Goal: Task Accomplishment & Management: Complete application form

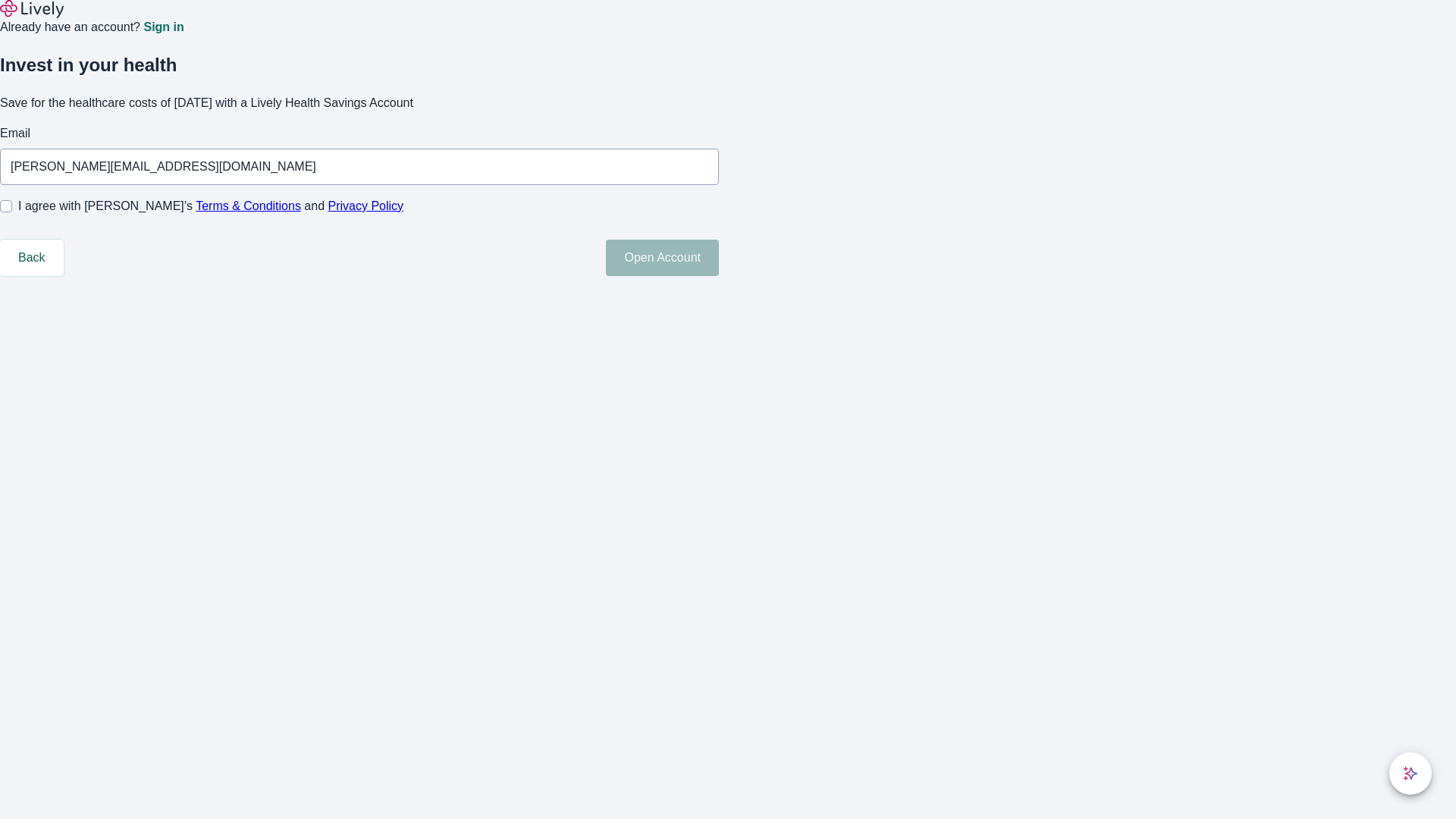
click at [12, 212] on input "I agree with Lively’s Terms & Conditions and Privacy Policy" at bounding box center [6, 206] width 12 height 12
checkbox input "true"
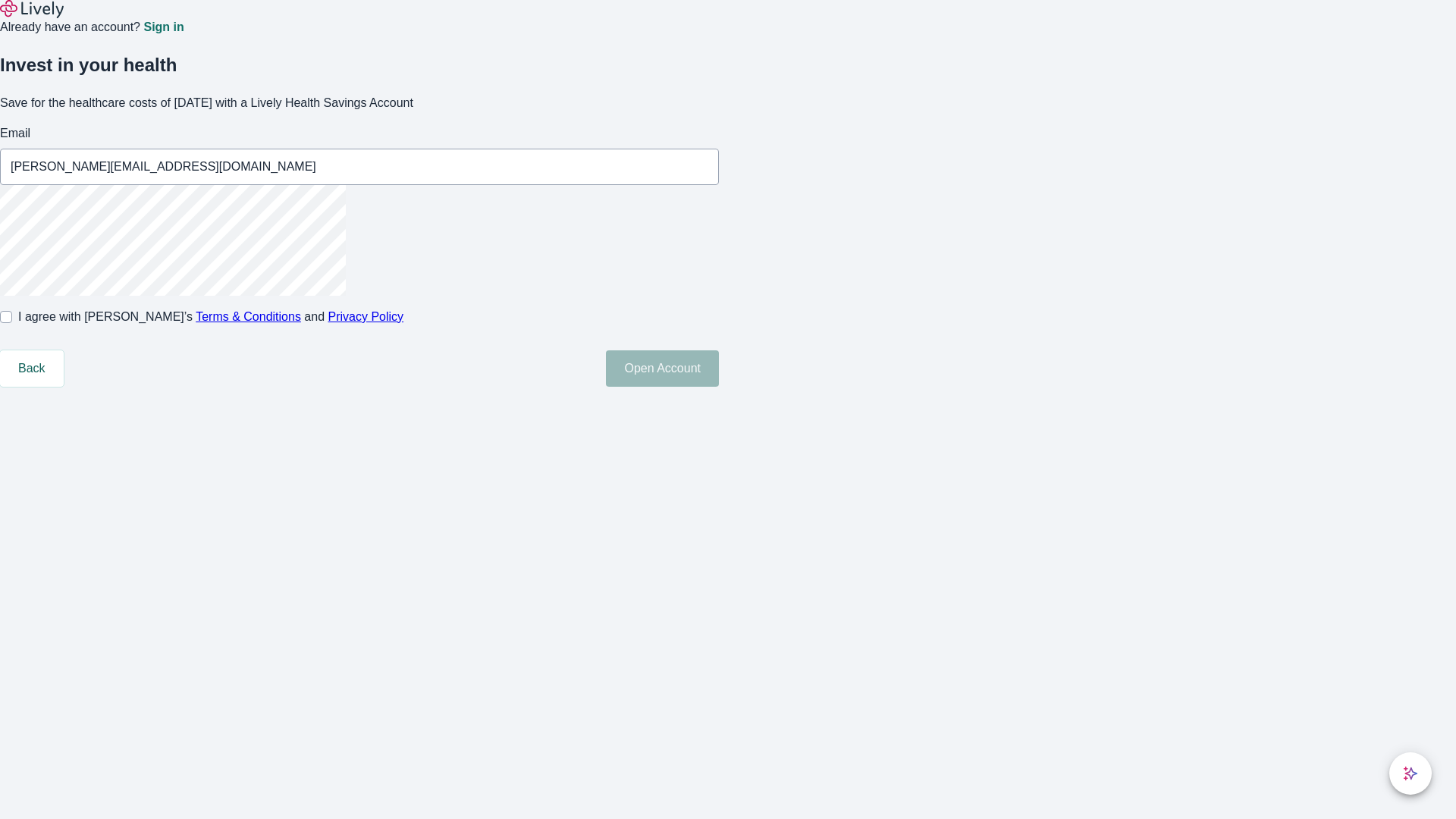
click at [719, 387] on button "Open Account" at bounding box center [662, 369] width 113 height 37
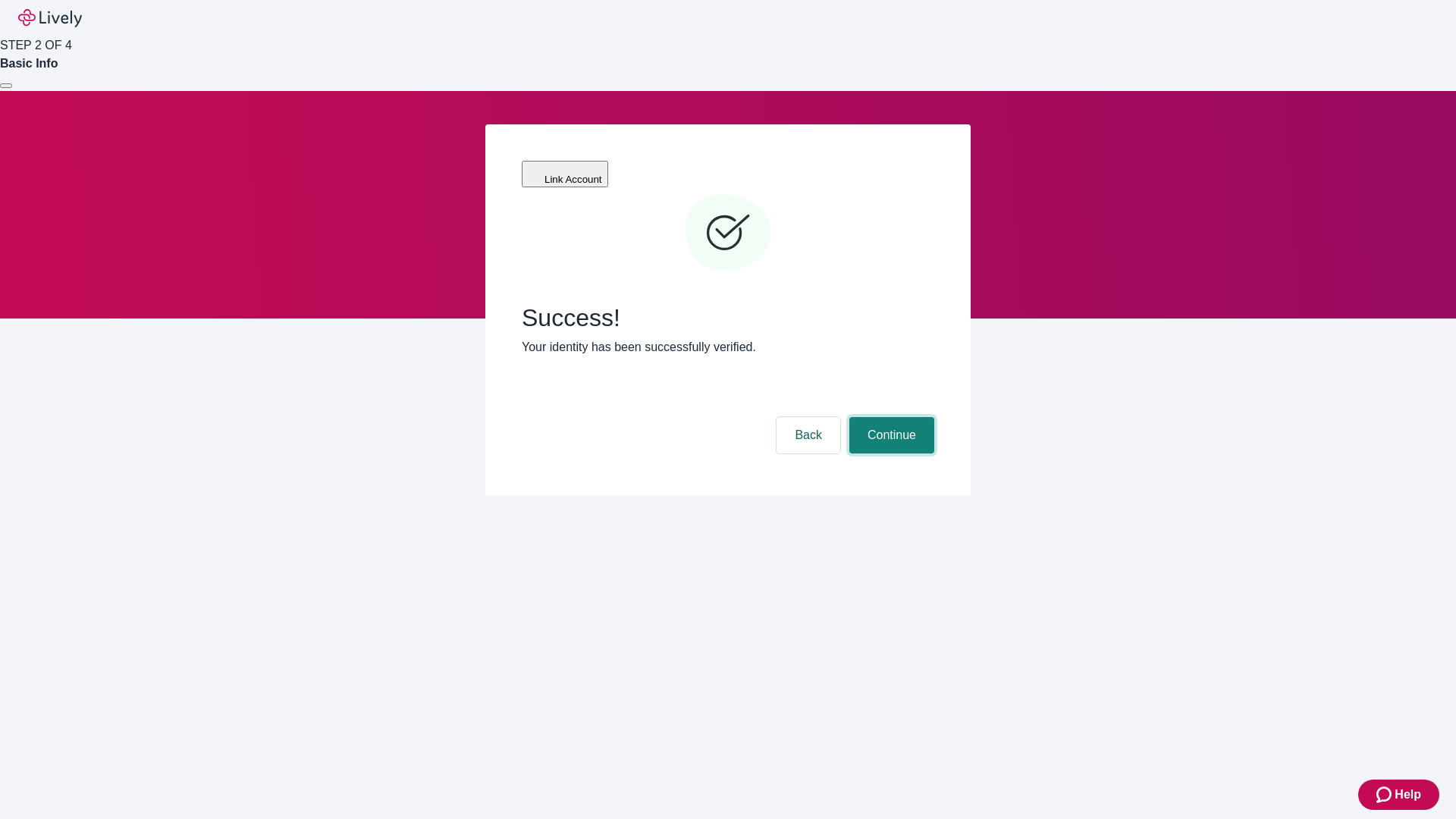
click at [889, 417] on button "Continue" at bounding box center [892, 436] width 85 height 37
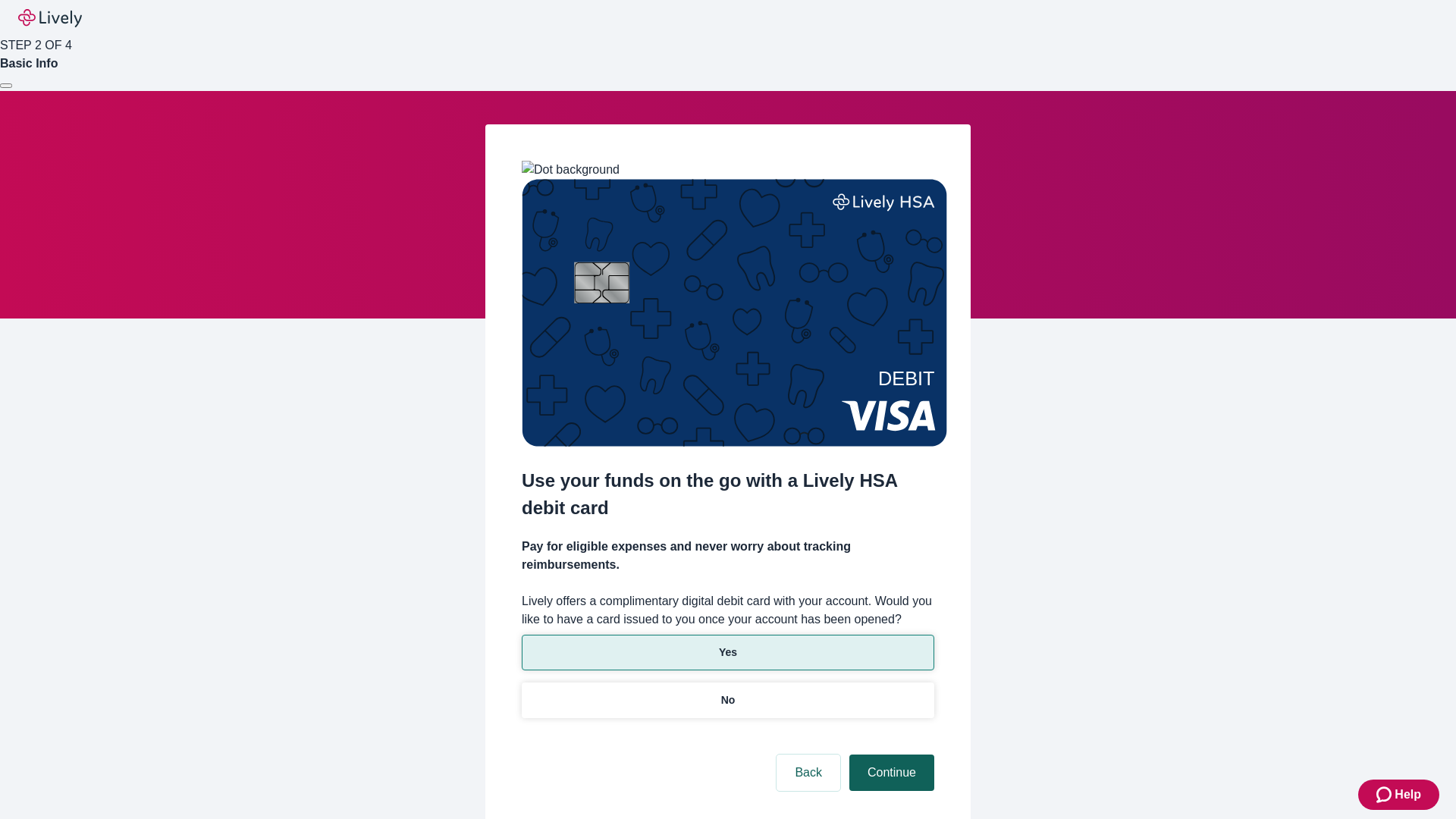
click at [728, 645] on p "Yes" at bounding box center [728, 653] width 18 height 16
click at [889, 755] on button "Continue" at bounding box center [892, 773] width 85 height 37
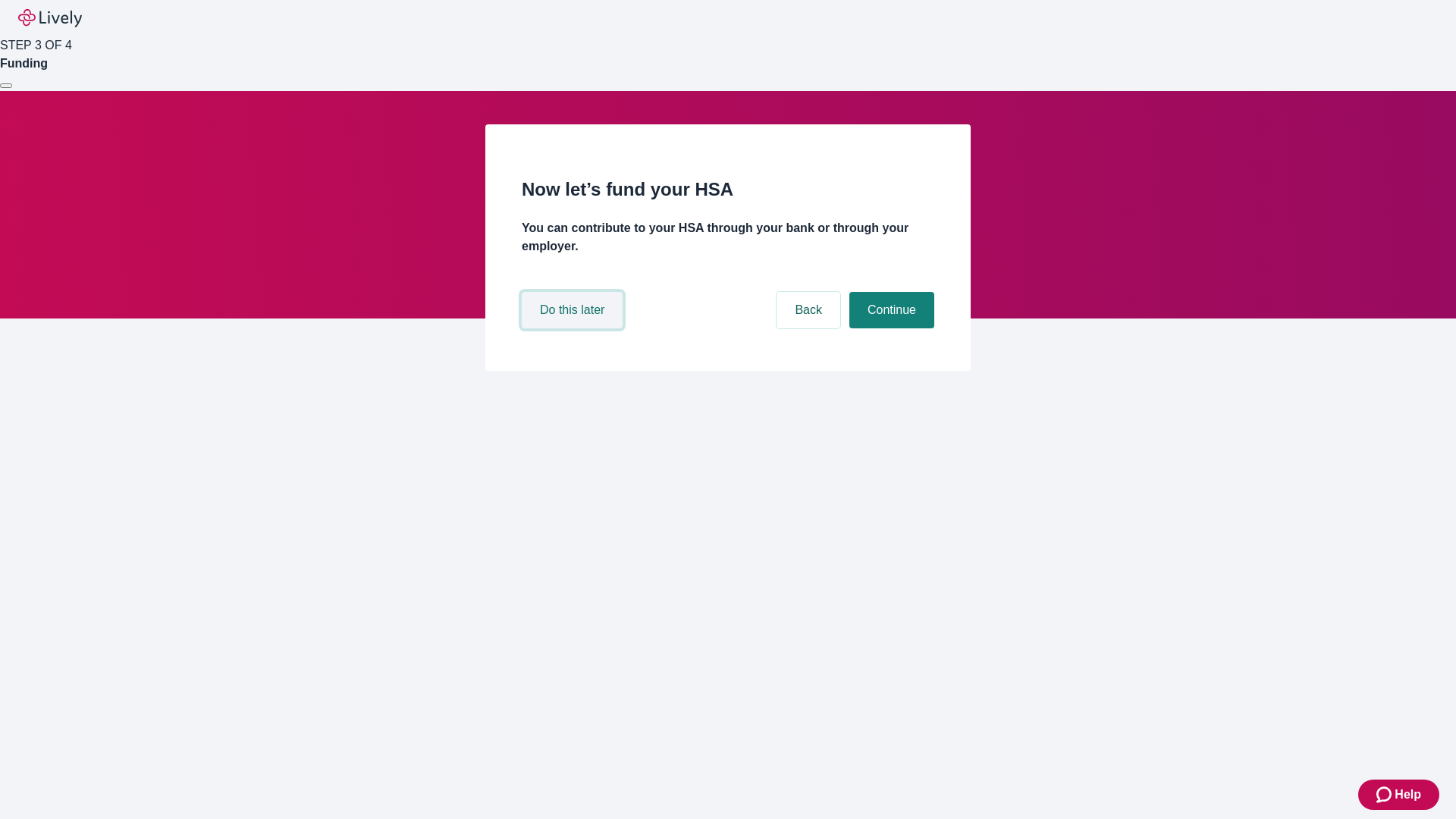
click at [575, 329] on button "Do this later" at bounding box center [572, 310] width 101 height 37
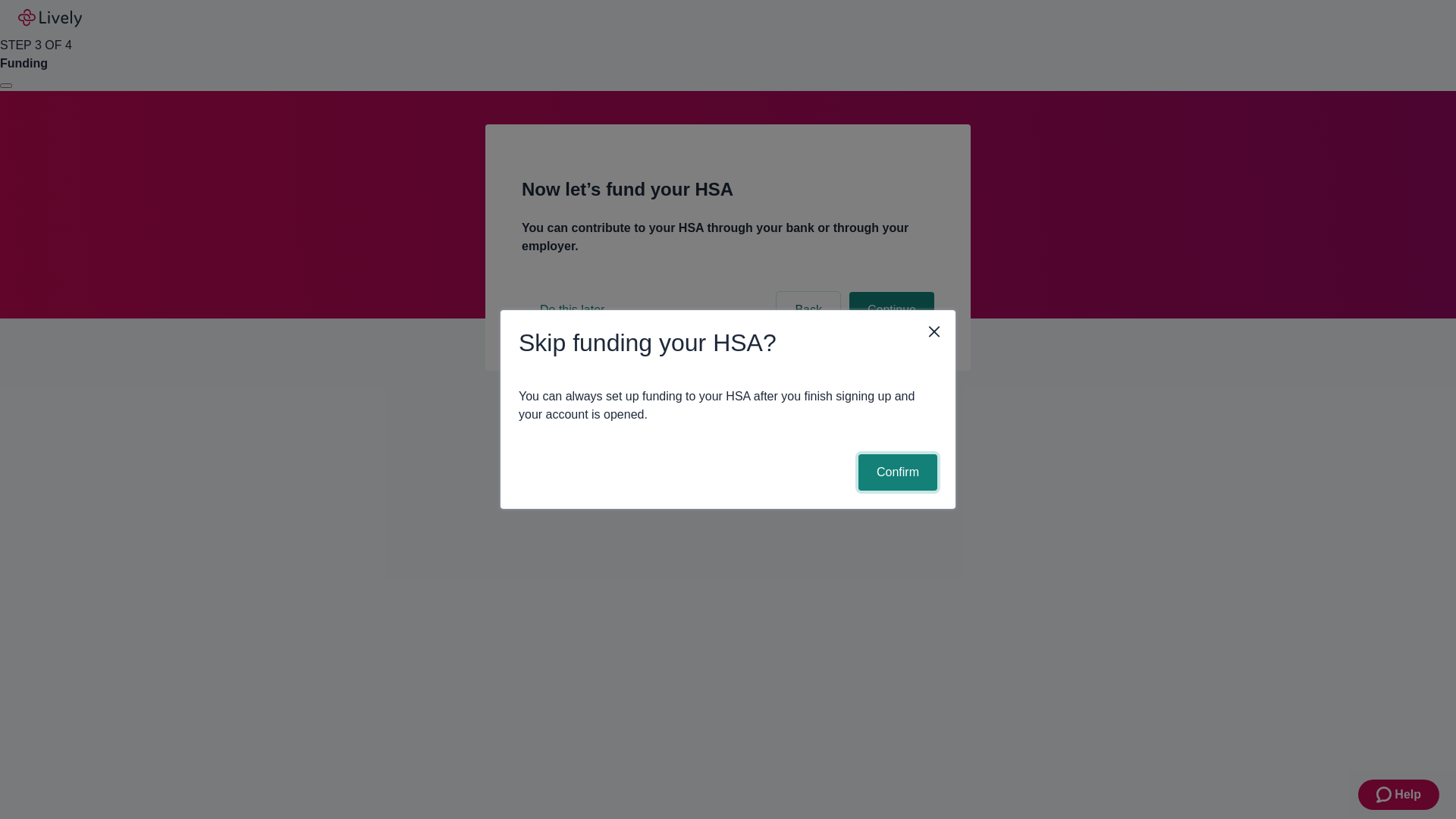
click at [895, 473] on button "Confirm" at bounding box center [898, 473] width 79 height 37
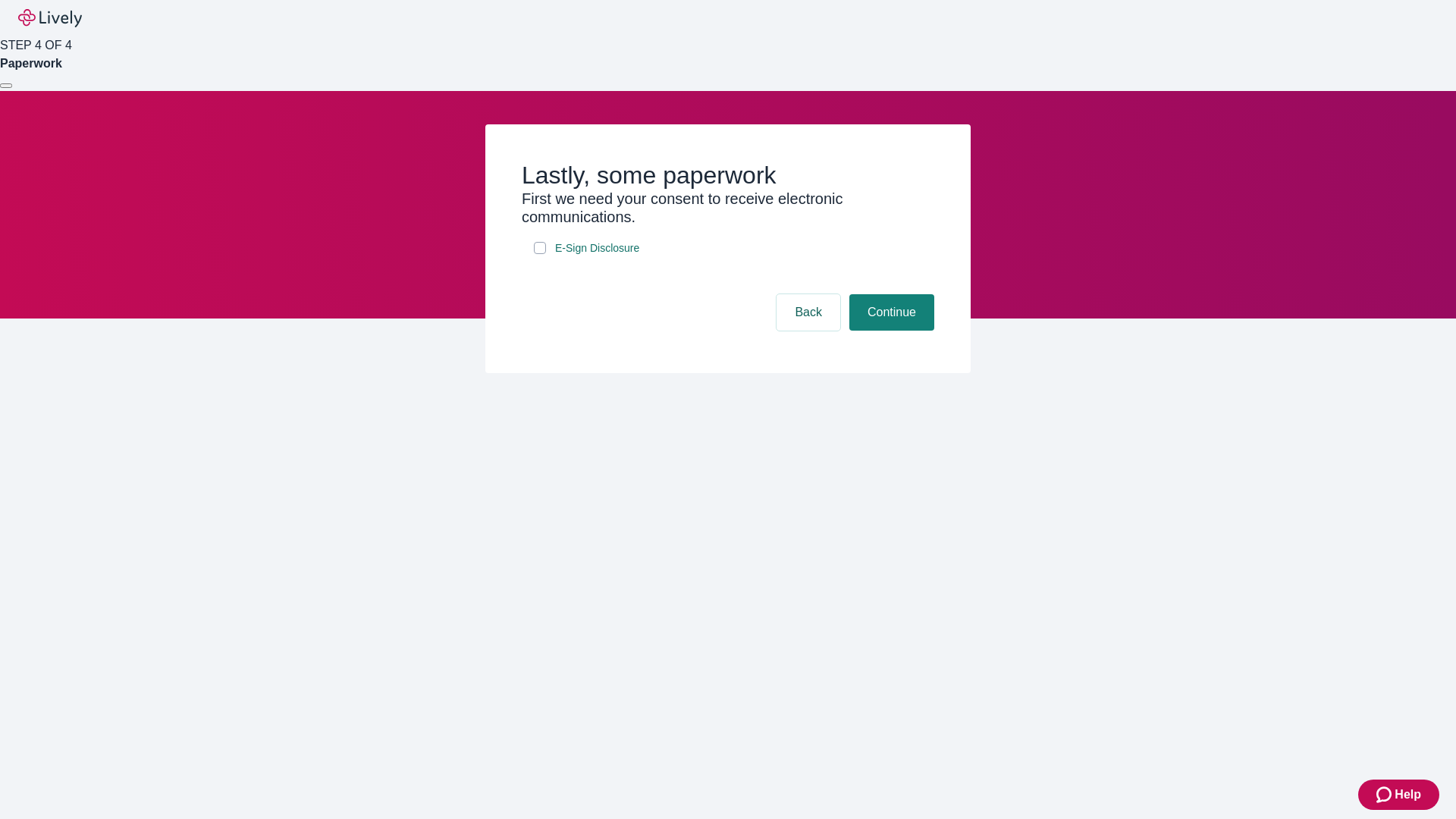
click at [540, 254] on input "E-Sign Disclosure" at bounding box center [540, 248] width 12 height 12
checkbox input "true"
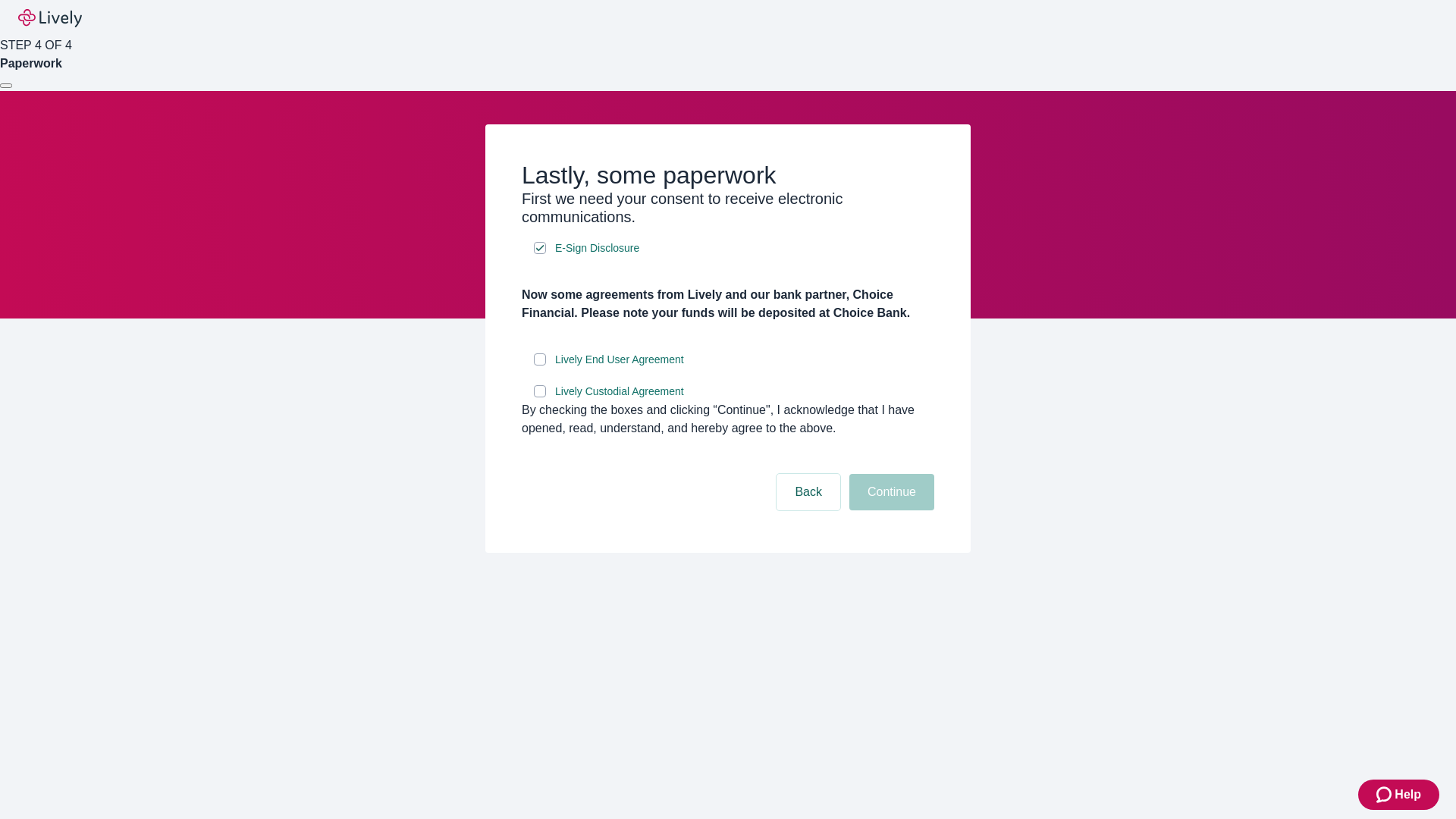
click at [540, 366] on input "Lively End User Agreement" at bounding box center [540, 360] width 12 height 12
checkbox input "true"
click at [540, 397] on input "Lively Custodial Agreement" at bounding box center [540, 391] width 12 height 12
checkbox input "true"
click at [889, 510] on button "Continue" at bounding box center [892, 492] width 85 height 37
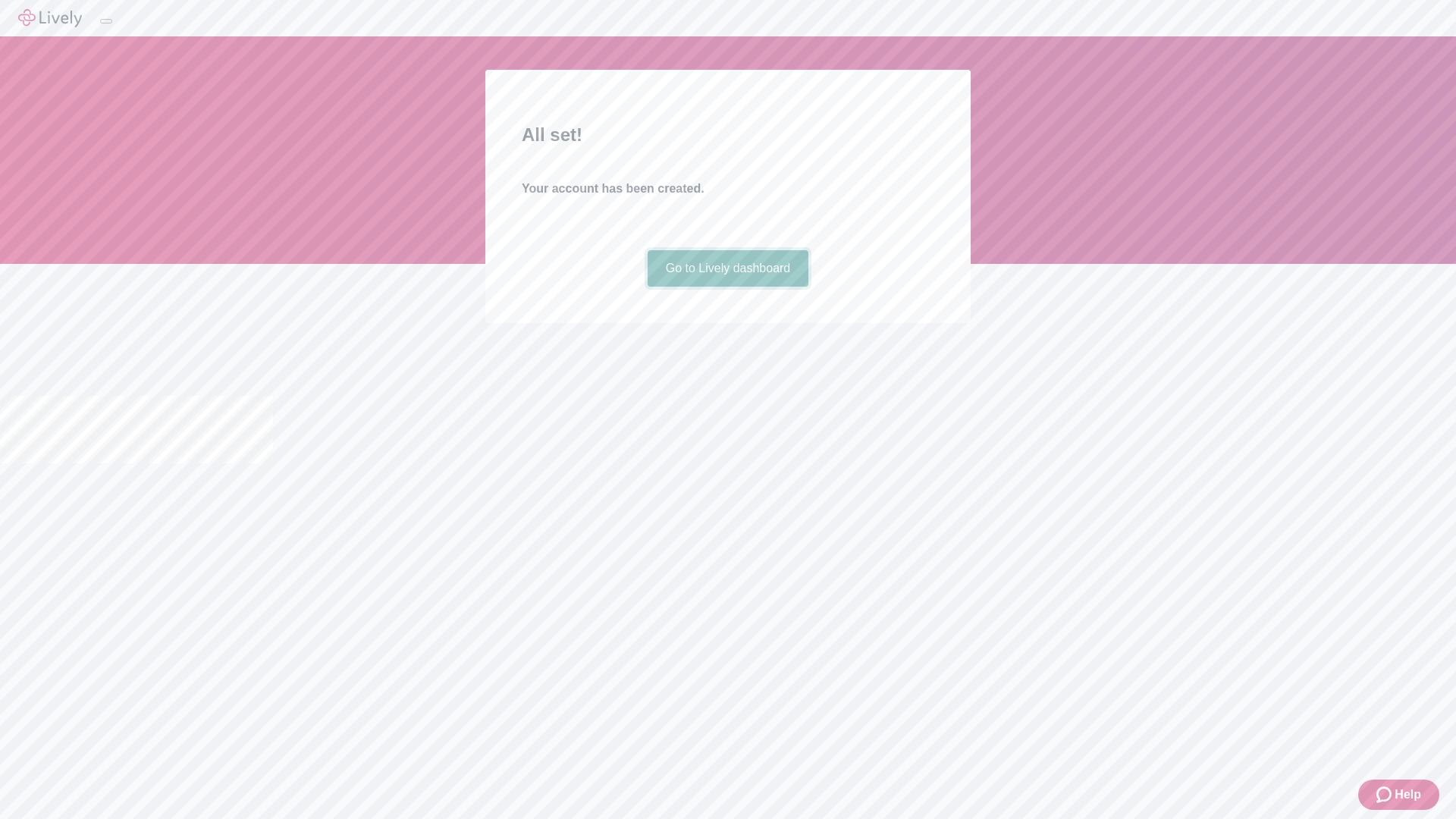
click at [728, 287] on link "Go to Lively dashboard" at bounding box center [728, 269] width 162 height 37
